Goal: Information Seeking & Learning: Find specific page/section

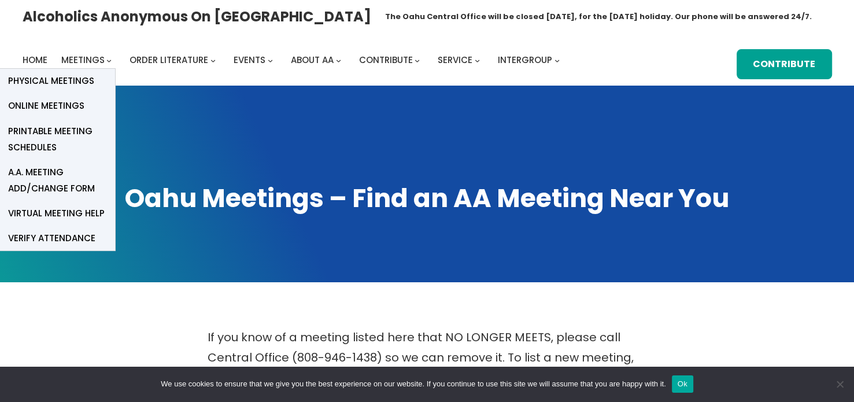
scroll to position [402, 0]
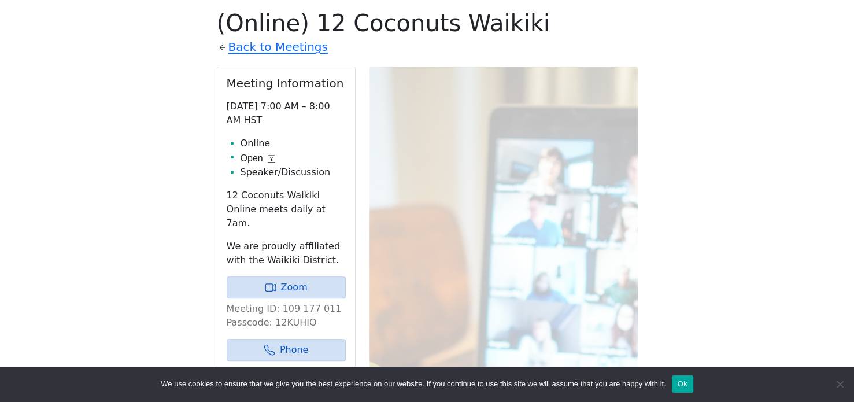
click at [73, 61] on div "If you know of a meeting listed here that NO LONGER MEETS, please call Central …" at bounding box center [427, 307] width 768 height 764
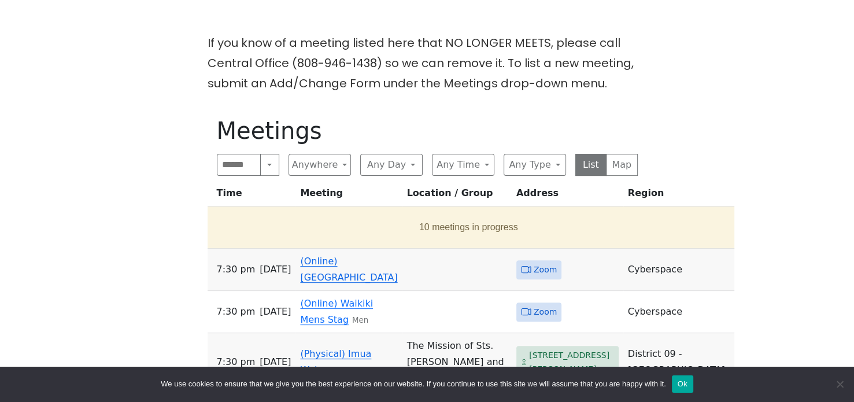
scroll to position [291, 0]
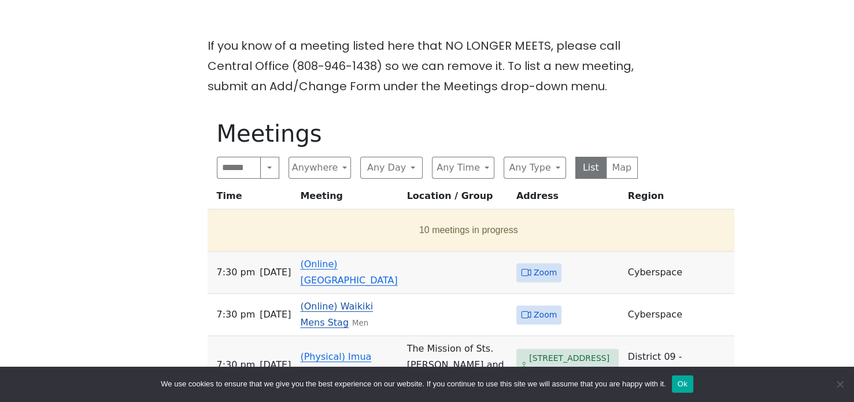
click at [312, 312] on link "(Online) Waikiki Mens Stag" at bounding box center [336, 314] width 73 height 27
